Goal: Task Accomplishment & Management: Use online tool/utility

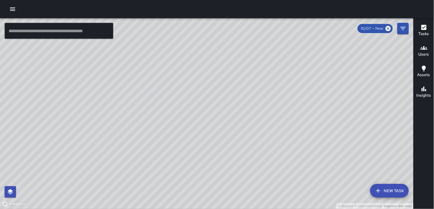
click at [13, 10] on icon "button" at bounding box center [12, 9] width 7 height 7
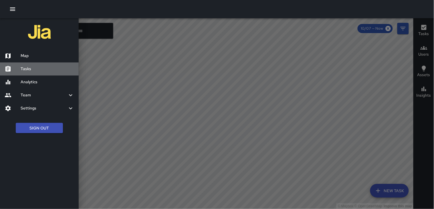
click at [29, 69] on h6 "Tasks" at bounding box center [47, 69] width 53 height 6
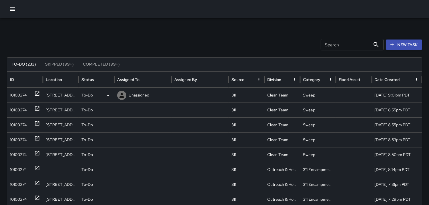
click at [21, 92] on div "10100274" at bounding box center [18, 95] width 17 height 15
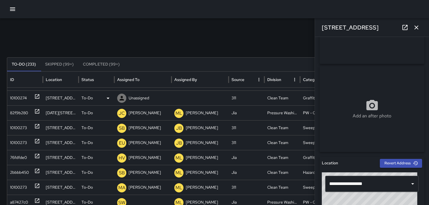
click at [14, 95] on div "10100274" at bounding box center [18, 98] width 17 height 15
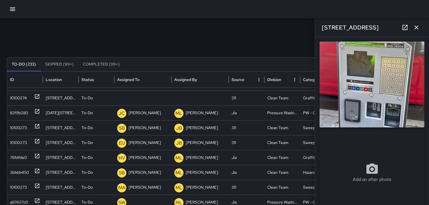
click at [377, 70] on img at bounding box center [371, 84] width 105 height 86
click at [108, 97] on icon at bounding box center [108, 98] width 7 height 7
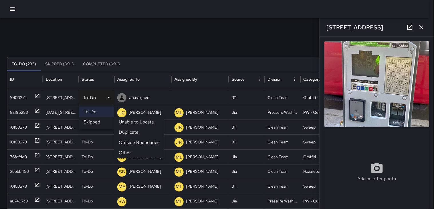
click at [99, 121] on li "Skipped" at bounding box center [96, 122] width 35 height 10
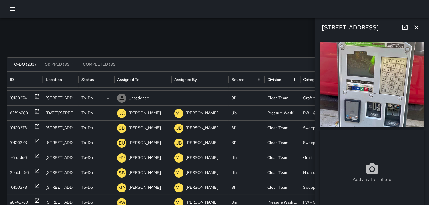
drag, startPoint x: 7, startPoint y: 95, endPoint x: 13, endPoint y: 95, distance: 6.3
click at [8, 95] on div "10100274" at bounding box center [25, 97] width 36 height 15
click at [14, 95] on div "10100274" at bounding box center [18, 98] width 17 height 15
click at [415, 29] on icon "button" at bounding box center [416, 27] width 4 height 4
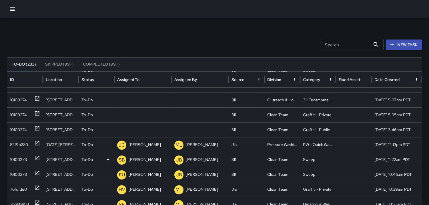
scroll to position [148, 0]
click at [19, 129] on div "10100274" at bounding box center [18, 129] width 17 height 15
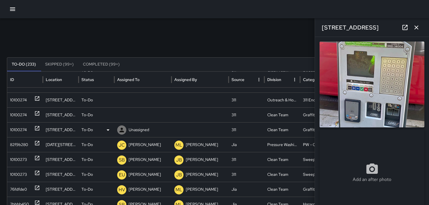
type input "**********"
click at [0, 0] on icon at bounding box center [0, 0] width 0 height 0
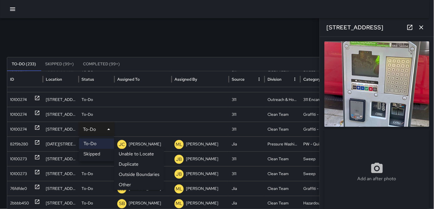
click at [127, 183] on li "Other" at bounding box center [139, 185] width 50 height 10
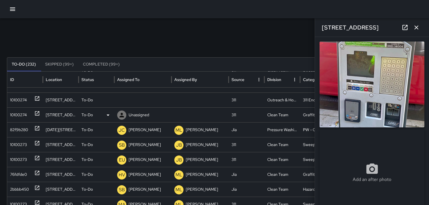
click at [20, 111] on div "10100274" at bounding box center [18, 114] width 17 height 15
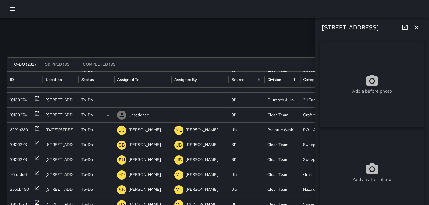
type input "**********"
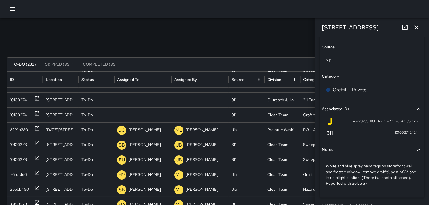
scroll to position [337, 0]
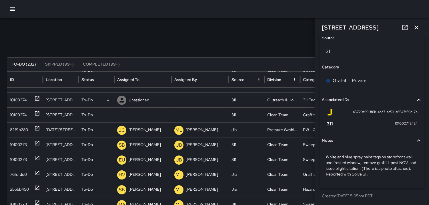
click at [21, 98] on div "10100274" at bounding box center [18, 100] width 17 height 15
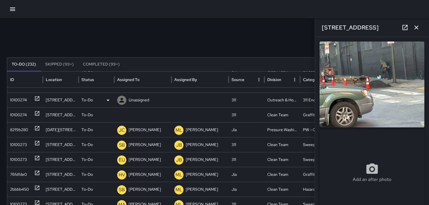
click at [120, 99] on icon at bounding box center [121, 100] width 7 height 7
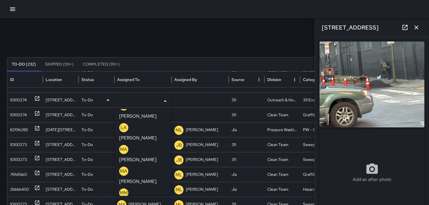
scroll to position [222, 0]
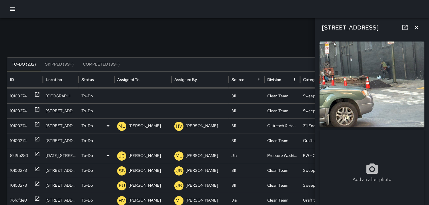
scroll to position [119, 0]
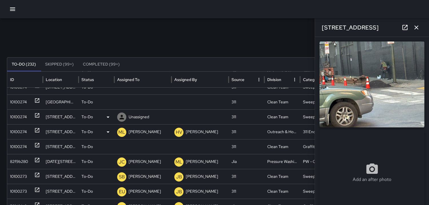
click at [18, 115] on div "10100274" at bounding box center [18, 116] width 17 height 15
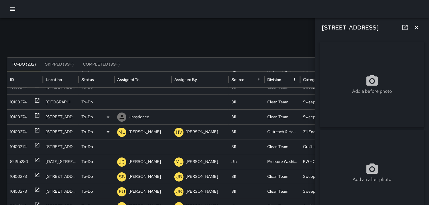
type input "**********"
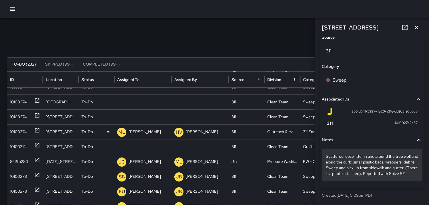
scroll to position [343, 0]
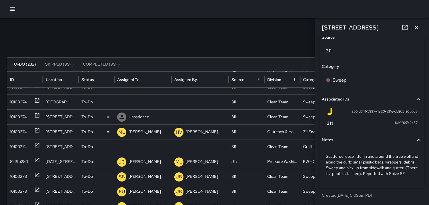
click at [121, 117] on icon at bounding box center [121, 117] width 5 height 5
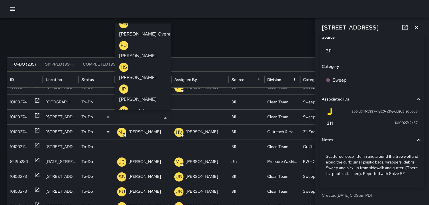
scroll to position [174, 0]
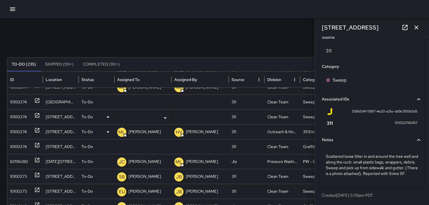
click at [297, 32] on div "Search Search New Task To-Do (235) Skipped (99+) Completed (99+) ID Location St…" at bounding box center [214, 180] width 429 height 324
click at [22, 117] on div "10100274" at bounding box center [18, 116] width 17 height 15
click at [17, 118] on div "10100274" at bounding box center [18, 116] width 17 height 15
click at [24, 103] on div "10100274" at bounding box center [18, 102] width 17 height 15
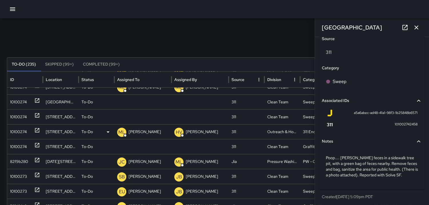
scroll to position [337, 0]
click at [17, 97] on div "10100274" at bounding box center [18, 102] width 17 height 15
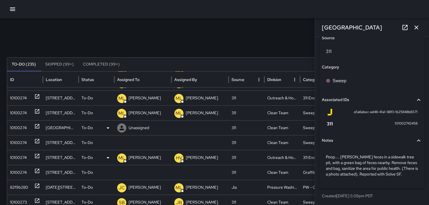
scroll to position [144, 0]
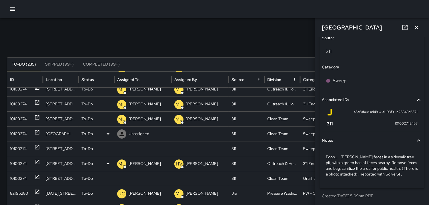
click at [17, 129] on div "10100274" at bounding box center [18, 133] width 17 height 15
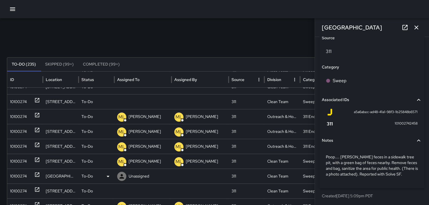
scroll to position [85, 0]
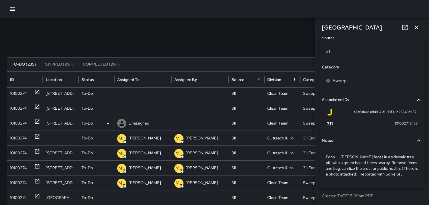
click at [21, 123] on div "10100274" at bounding box center [18, 123] width 17 height 15
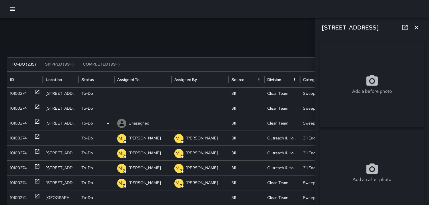
click at [122, 122] on icon at bounding box center [121, 123] width 5 height 5
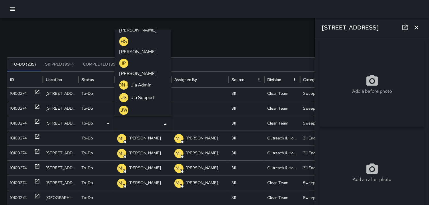
scroll to position [159, 0]
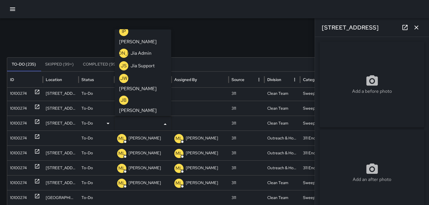
click at [124, 205] on p "MM" at bounding box center [124, 208] width 8 height 7
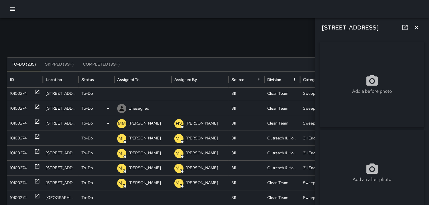
click at [11, 105] on div "10100274" at bounding box center [18, 108] width 17 height 15
type input "**********"
click at [121, 109] on icon at bounding box center [121, 108] width 5 height 5
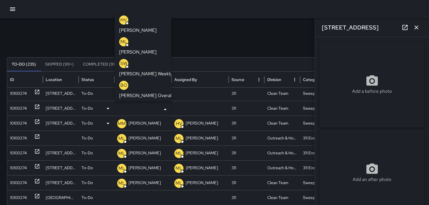
scroll to position [32, 0]
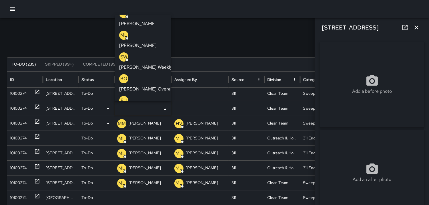
click at [123, 97] on p "EU" at bounding box center [124, 100] width 6 height 7
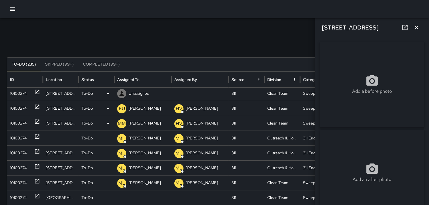
click at [12, 92] on div "10100274" at bounding box center [18, 93] width 17 height 15
click at [120, 92] on icon at bounding box center [121, 93] width 7 height 7
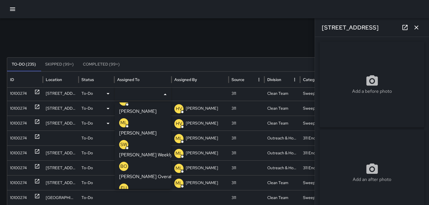
click at [122, 184] on p "EU" at bounding box center [124, 187] width 6 height 7
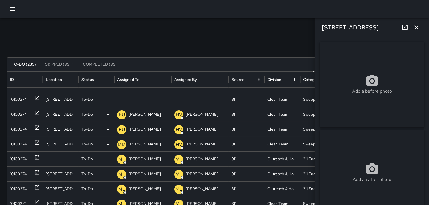
scroll to position [55, 0]
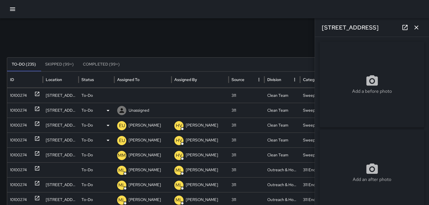
click at [22, 109] on div "10100274" at bounding box center [18, 110] width 17 height 15
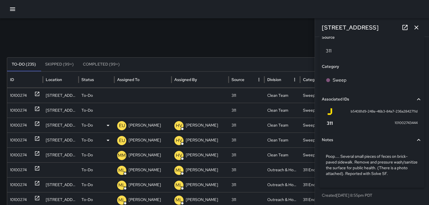
scroll to position [343, 0]
click at [122, 111] on icon at bounding box center [121, 110] width 5 height 5
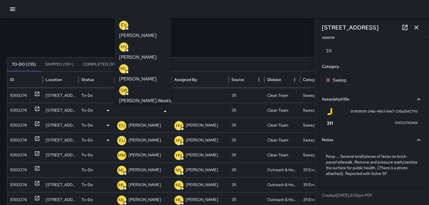
scroll to position [32, 0]
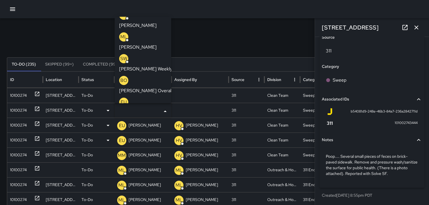
click at [123, 99] on p "EU" at bounding box center [124, 102] width 6 height 7
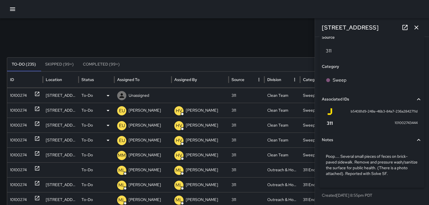
click at [22, 94] on div "10100274" at bounding box center [18, 95] width 17 height 15
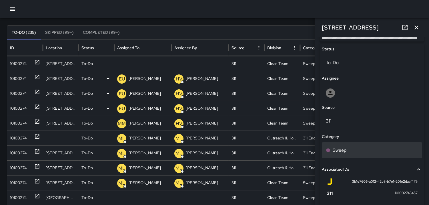
scroll to position [253, 0]
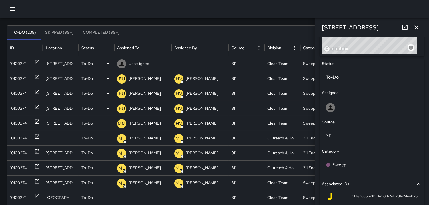
click at [119, 61] on icon at bounding box center [121, 63] width 7 height 7
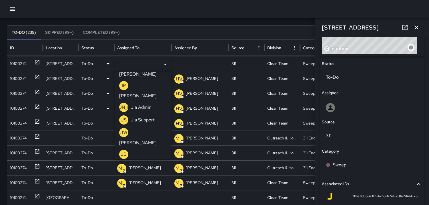
scroll to position [159, 0]
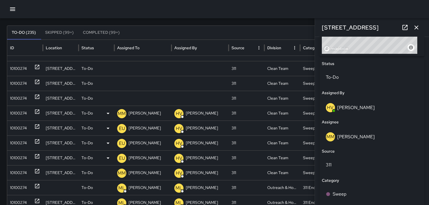
scroll to position [0, 0]
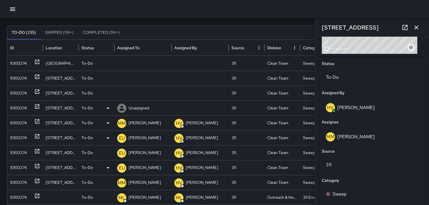
click at [15, 107] on div "10100274" at bounding box center [18, 108] width 17 height 15
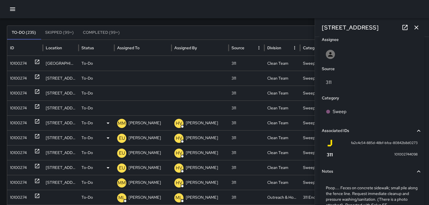
scroll to position [337, 0]
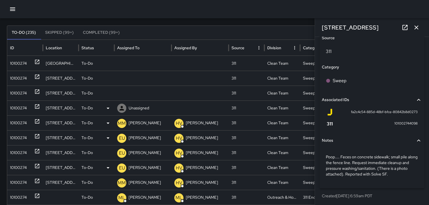
click at [119, 107] on icon at bounding box center [121, 108] width 7 height 7
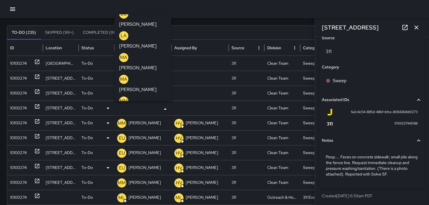
scroll to position [262, 0]
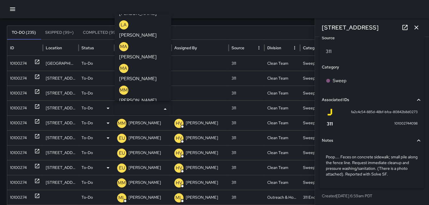
click at [125, 195] on p "SB" at bounding box center [124, 198] width 6 height 7
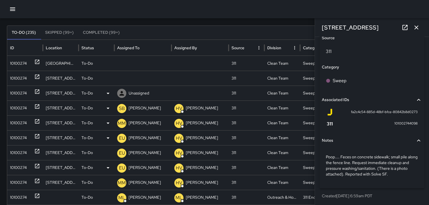
scroll to position [0, 0]
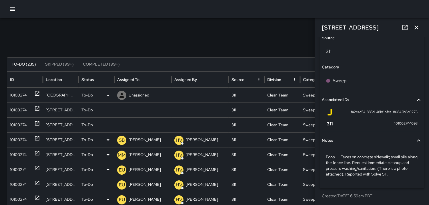
click at [20, 90] on div "10100274" at bounding box center [18, 95] width 17 height 15
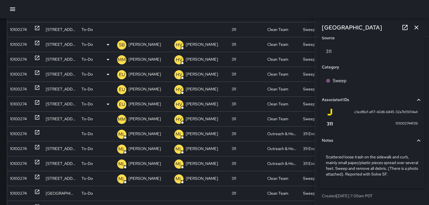
scroll to position [63, 0]
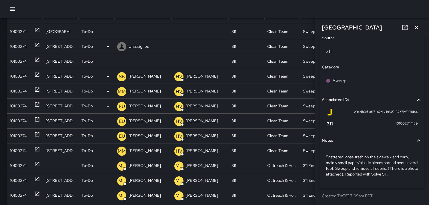
click at [18, 45] on div "10100274" at bounding box center [18, 46] width 17 height 15
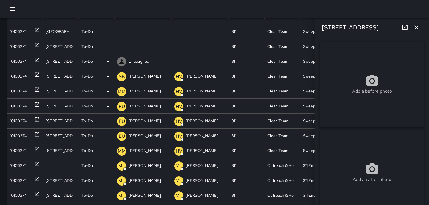
click at [21, 60] on div "10100274" at bounding box center [18, 61] width 17 height 15
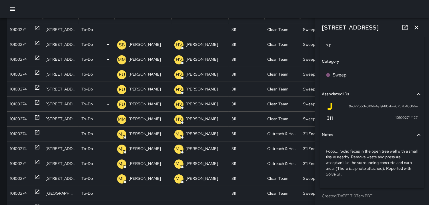
scroll to position [59, 0]
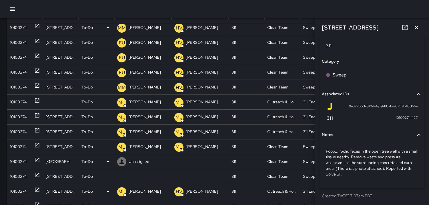
click at [18, 161] on div "10100274" at bounding box center [18, 161] width 17 height 15
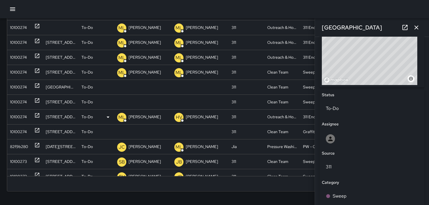
scroll to position [337, 0]
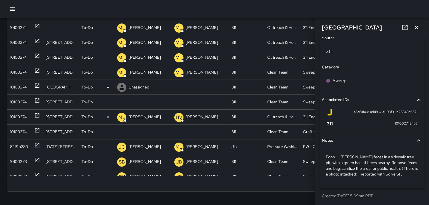
click at [19, 87] on div "10100274" at bounding box center [18, 87] width 17 height 15
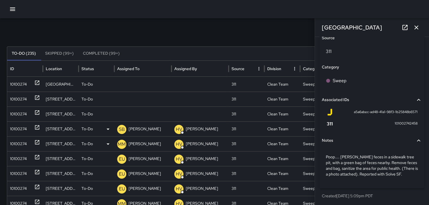
scroll to position [11, 0]
click at [23, 109] on div "10100274" at bounding box center [18, 114] width 17 height 15
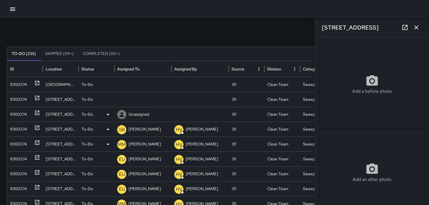
type input "**********"
click at [21, 94] on div "10100274" at bounding box center [18, 99] width 17 height 15
type input "**********"
click at [15, 107] on div "10100274" at bounding box center [18, 114] width 17 height 15
click at [121, 111] on icon at bounding box center [121, 114] width 7 height 7
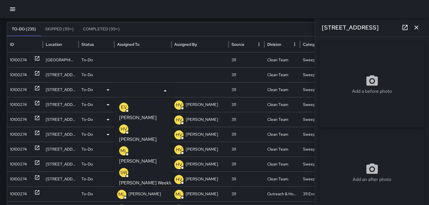
scroll to position [32, 0]
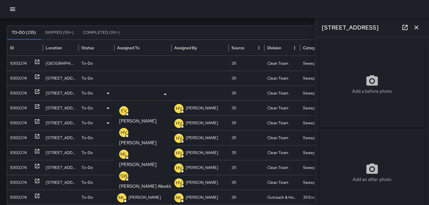
click at [14, 87] on div "10100274" at bounding box center [18, 93] width 17 height 15
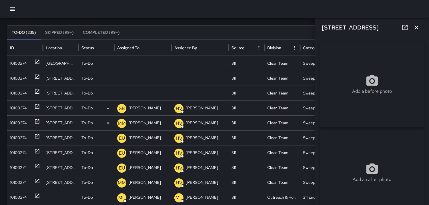
click at [0, 0] on icon at bounding box center [0, 0] width 0 height 0
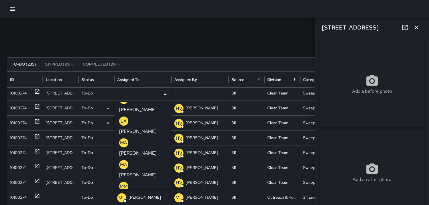
scroll to position [286, 0]
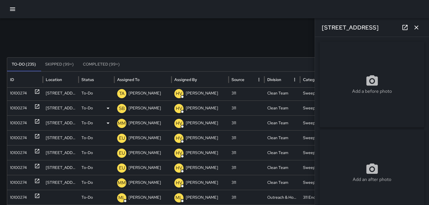
scroll to position [0, 0]
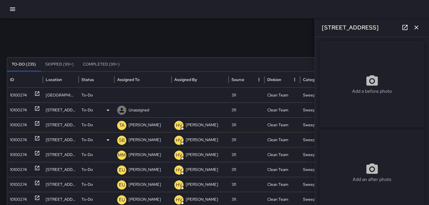
click at [21, 108] on div "10100274" at bounding box center [18, 110] width 17 height 15
click at [121, 111] on icon at bounding box center [121, 110] width 5 height 5
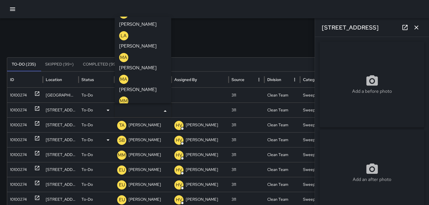
scroll to position [286, 0]
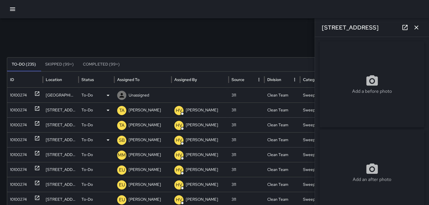
click at [21, 95] on div "10100274" at bounding box center [18, 95] width 17 height 15
type input "**********"
click at [122, 93] on icon at bounding box center [121, 95] width 5 height 5
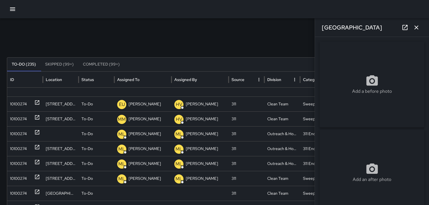
scroll to position [127, 0]
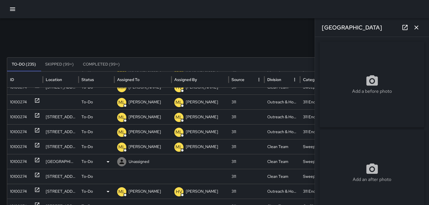
click at [23, 160] on div "10100274" at bounding box center [18, 161] width 17 height 15
type input "**********"
click at [123, 158] on icon at bounding box center [121, 161] width 7 height 7
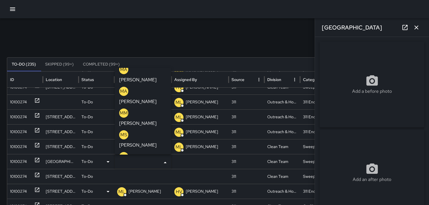
scroll to position [294, 0]
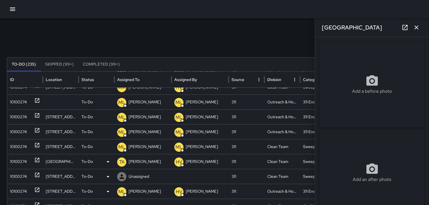
click at [16, 174] on div "10100274" at bounding box center [18, 176] width 17 height 15
type input "**********"
click at [120, 175] on icon at bounding box center [121, 176] width 7 height 7
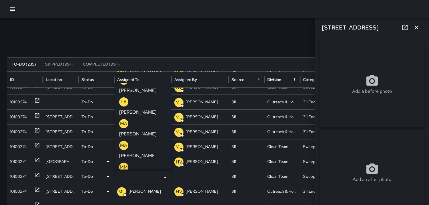
scroll to position [286, 0]
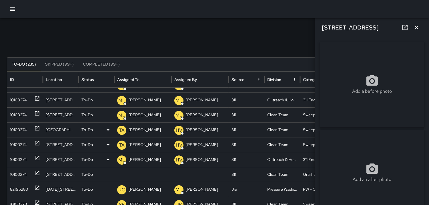
scroll to position [178, 0]
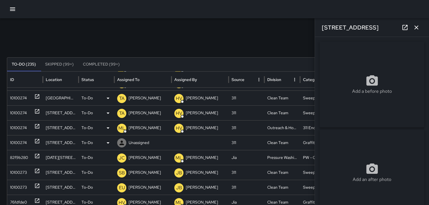
click at [22, 141] on div "10100274" at bounding box center [18, 142] width 17 height 15
type input "**********"
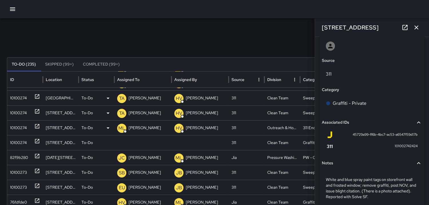
scroll to position [337, 0]
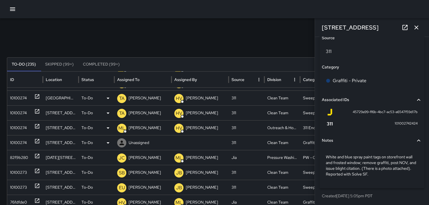
click at [122, 142] on icon at bounding box center [121, 142] width 5 height 5
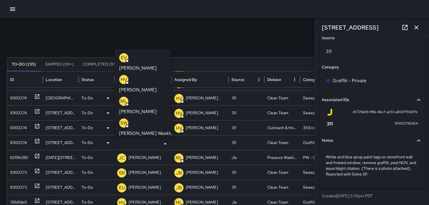
click at [123, 75] on div "HV" at bounding box center [123, 79] width 9 height 9
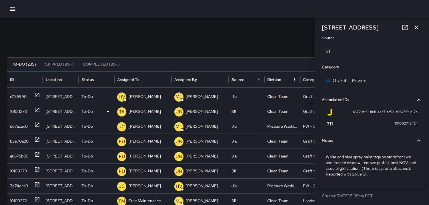
scroll to position [470, 0]
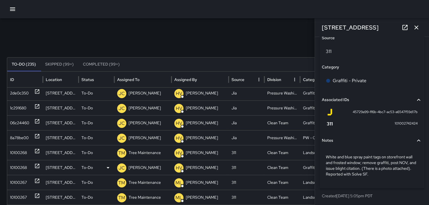
click at [20, 164] on div "10100268" at bounding box center [18, 167] width 17 height 15
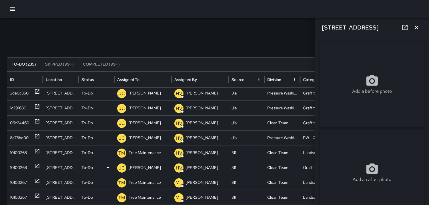
type input "**********"
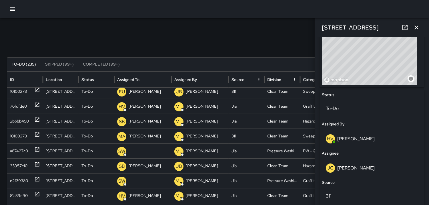
scroll to position [267, 0]
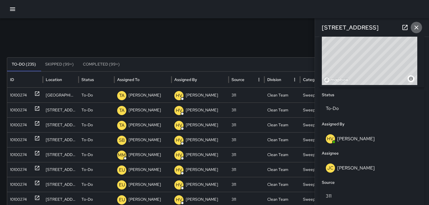
click at [414, 27] on icon "button" at bounding box center [416, 27] width 7 height 7
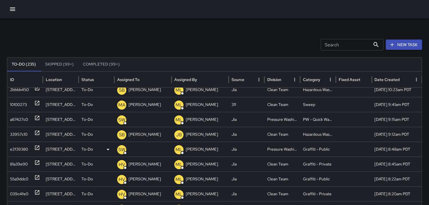
scroll to position [326, 0]
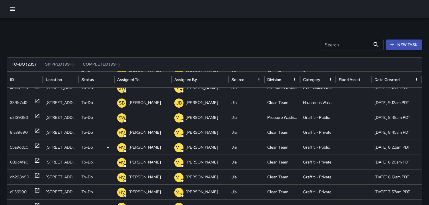
click at [15, 144] on div "55a9ddc0" at bounding box center [19, 147] width 18 height 15
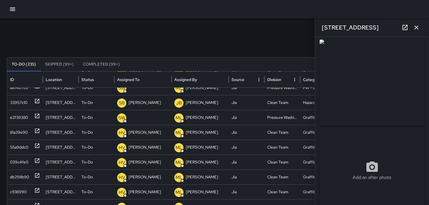
scroll to position [0, 0]
click at [416, 25] on icon "button" at bounding box center [416, 27] width 7 height 7
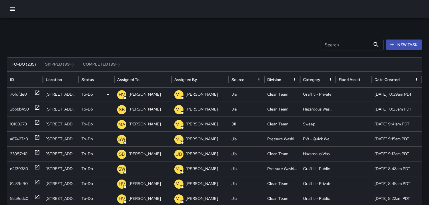
scroll to position [278, 0]
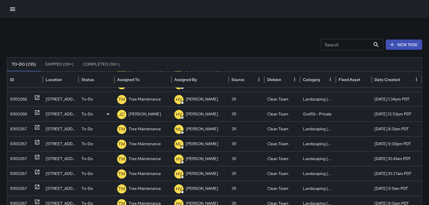
click at [16, 112] on div "10100268" at bounding box center [18, 114] width 17 height 15
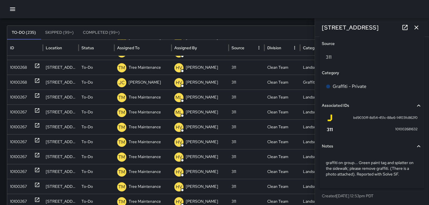
click at [420, 27] on button "button" at bounding box center [416, 27] width 11 height 11
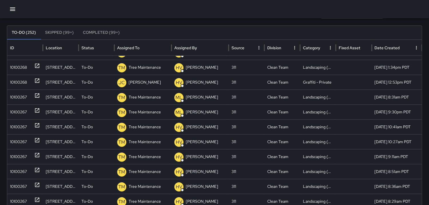
scroll to position [968, 0]
